Goal: Information Seeking & Learning: Learn about a topic

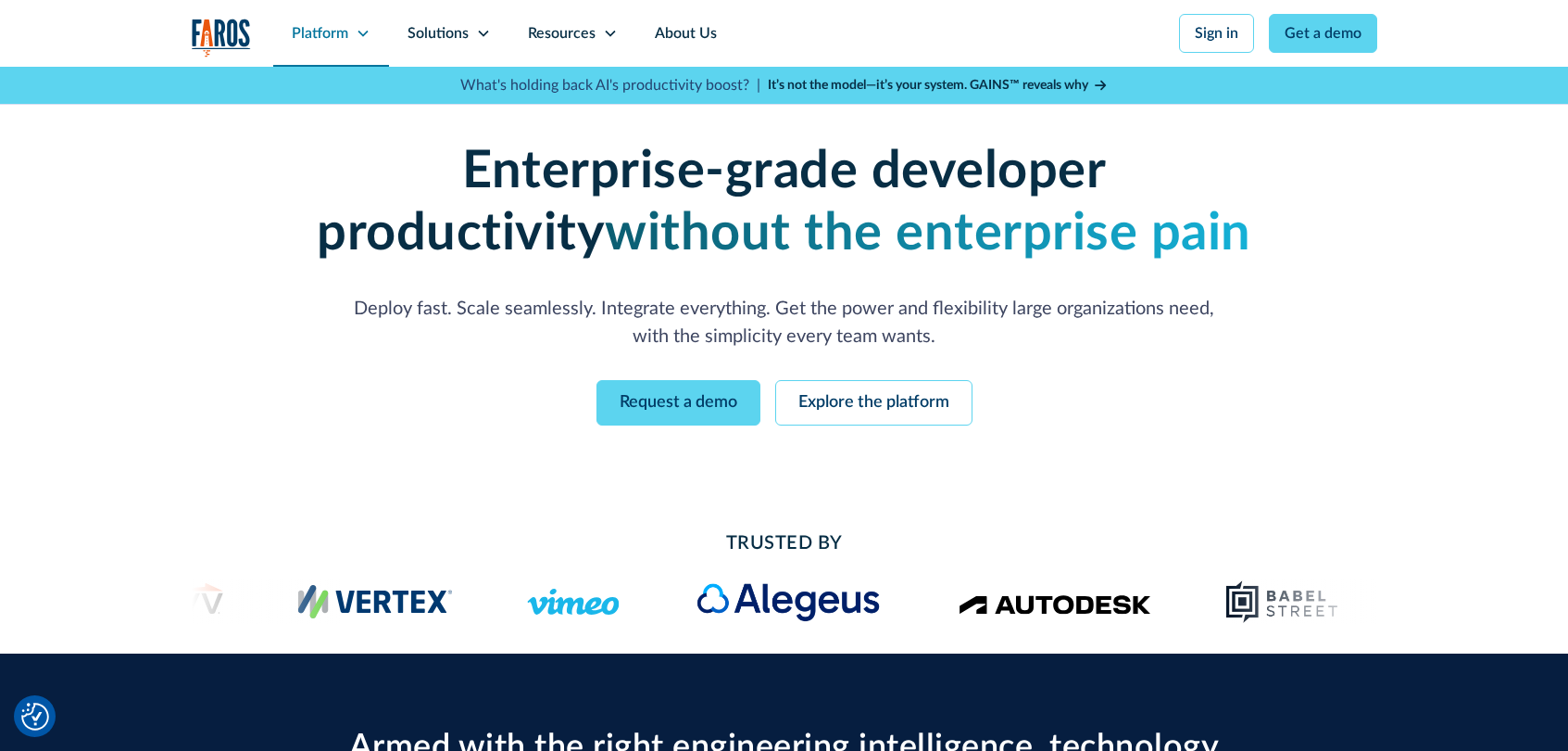
click at [356, 30] on icon at bounding box center [362, 33] width 14 height 14
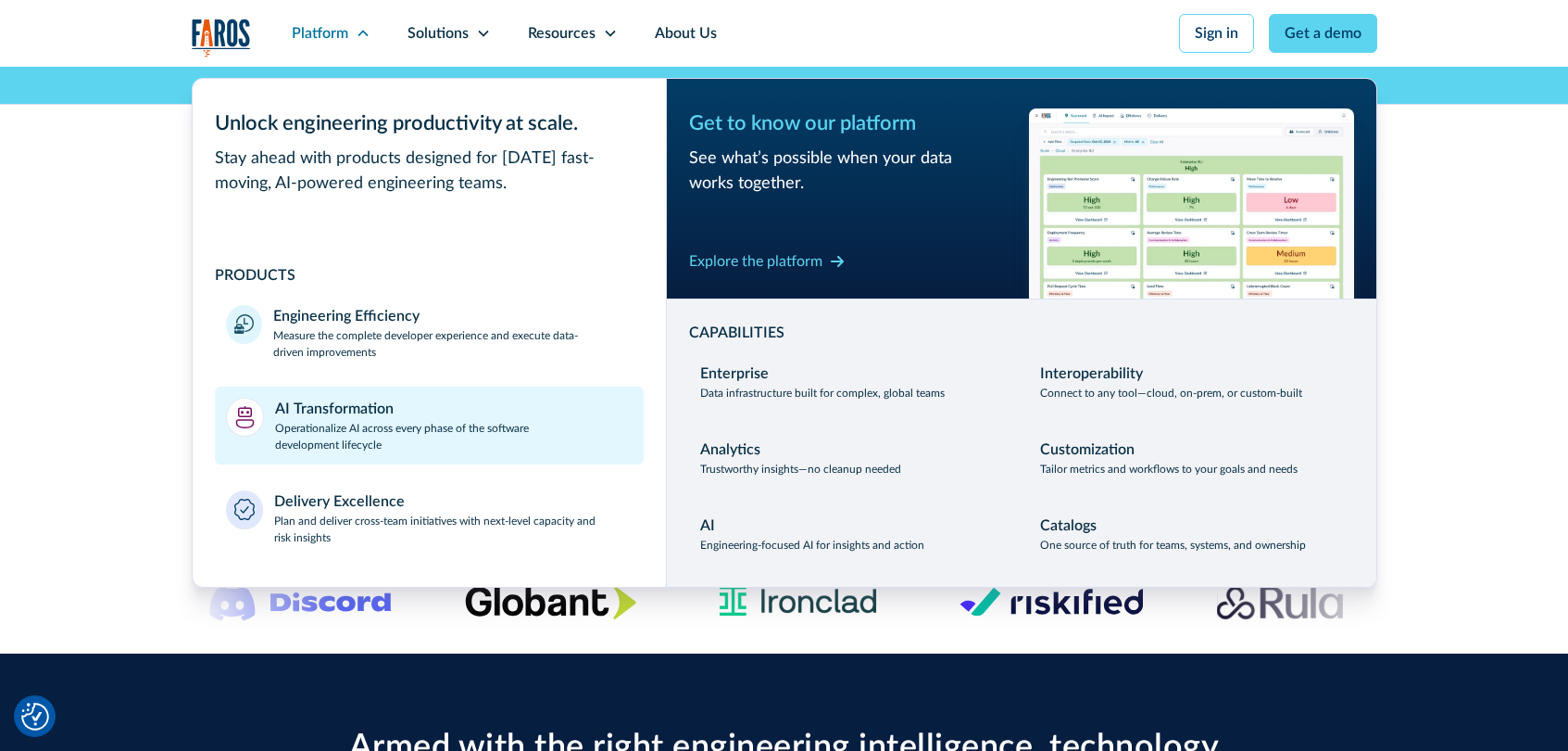
click at [402, 436] on p "Operationalize AI across every phase of the software development lifecycle" at bounding box center [454, 436] width 358 height 33
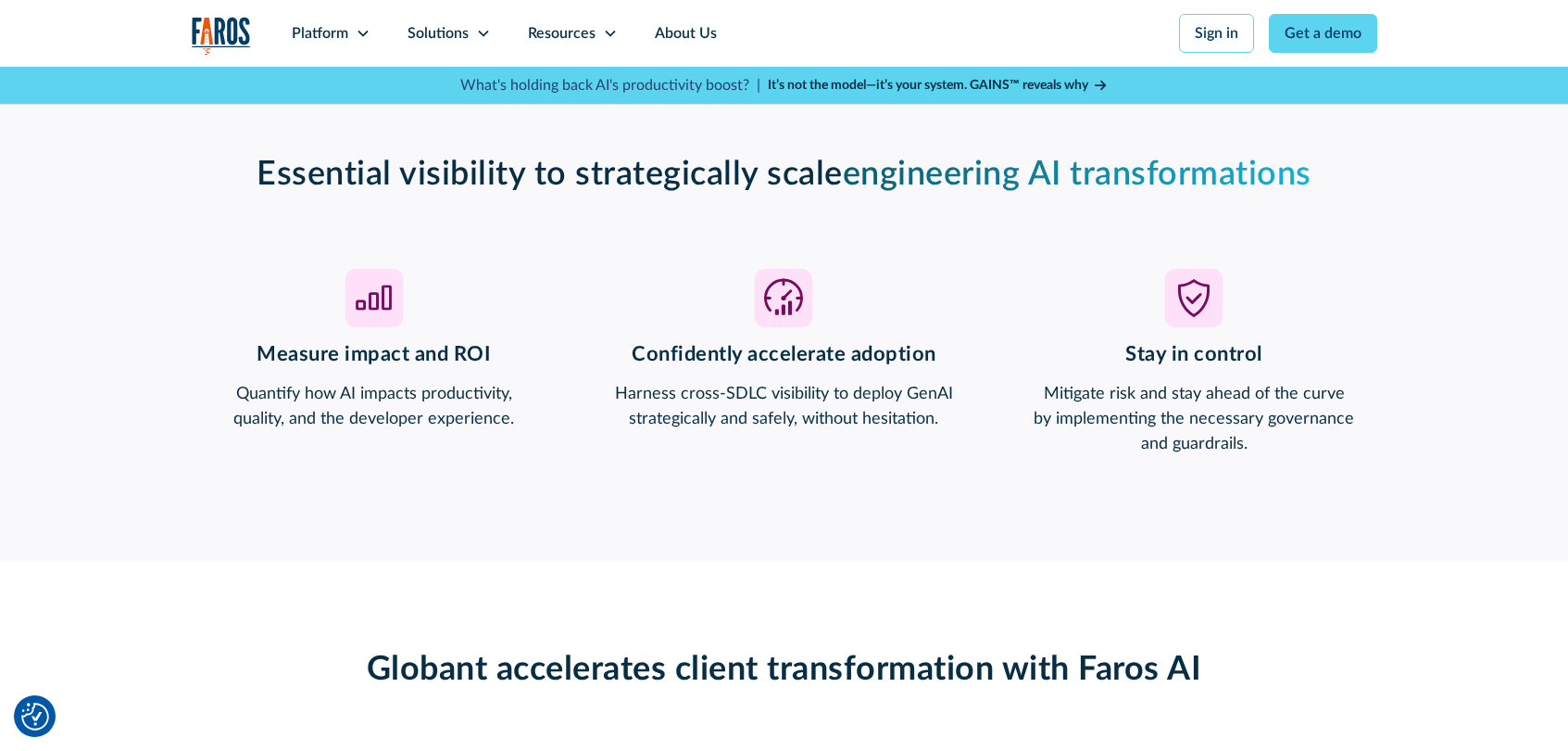
scroll to position [1468, 0]
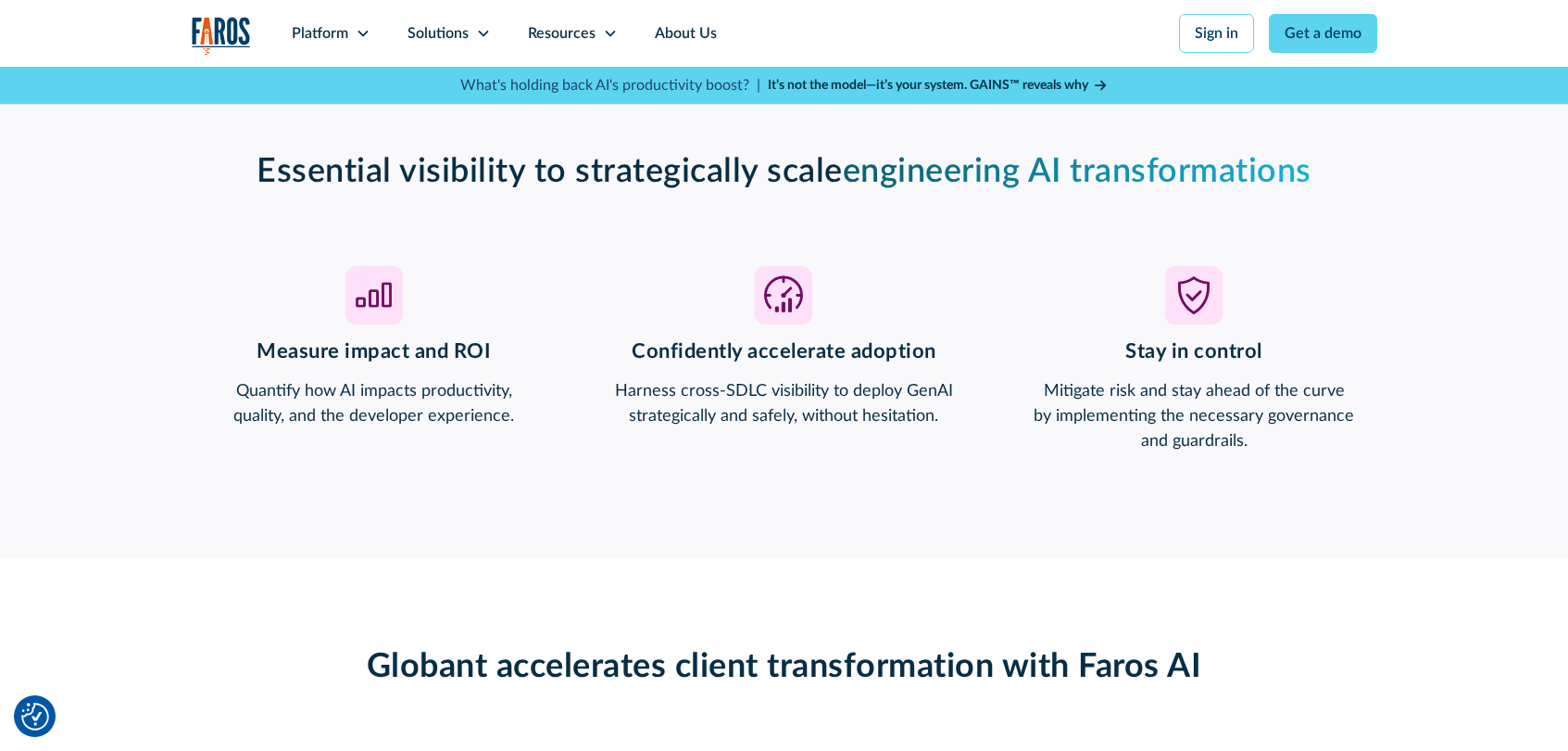
click at [70, 358] on div "Essential visibility to strategically scale engineering AI transformations Meas…" at bounding box center [784, 302] width 1568 height 510
click at [327, 370] on div "Measure impact and ROI Quantify how AI impacts productivity, quality, and the d…" at bounding box center [375, 347] width 366 height 163
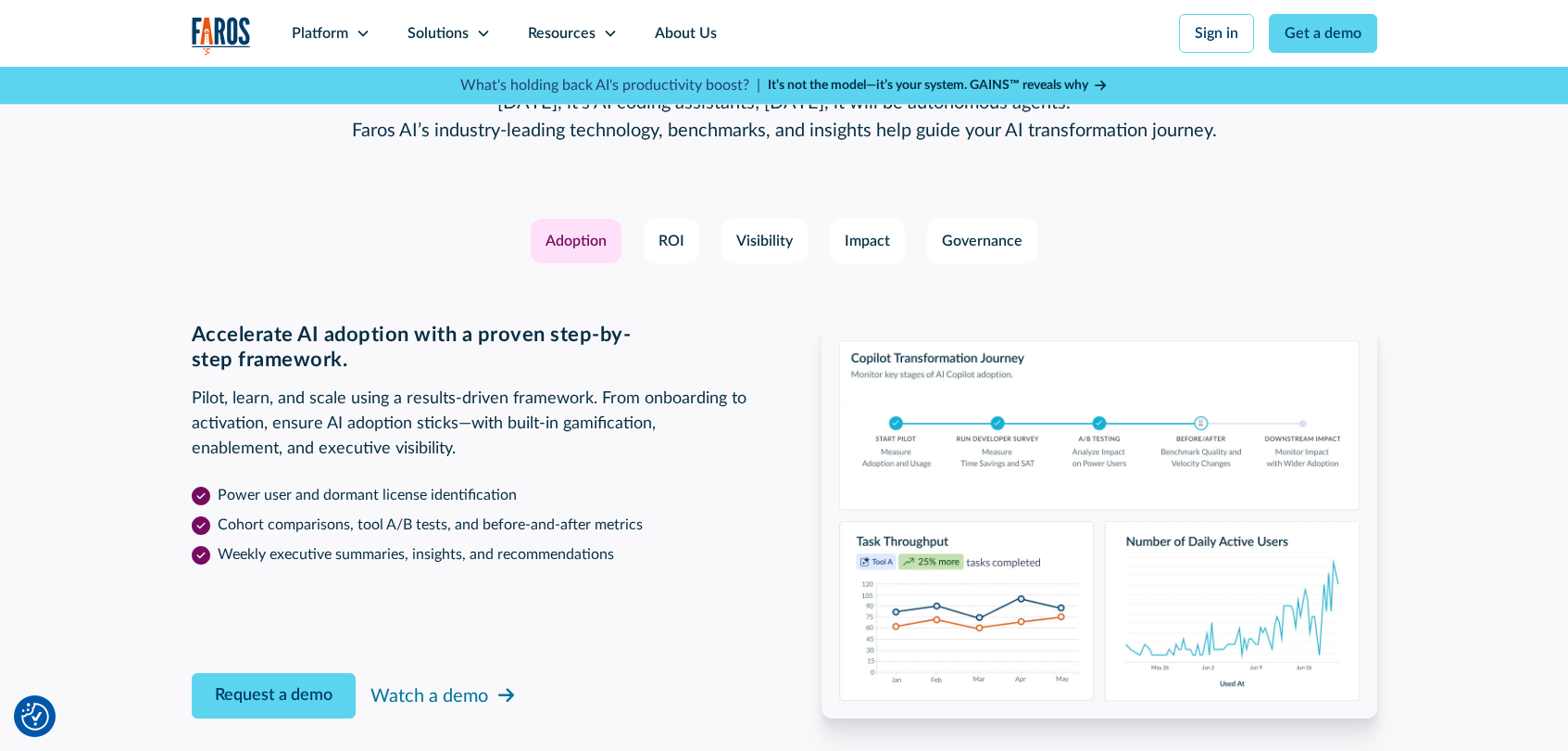
scroll to position [2760, 0]
